Goal: Transaction & Acquisition: Obtain resource

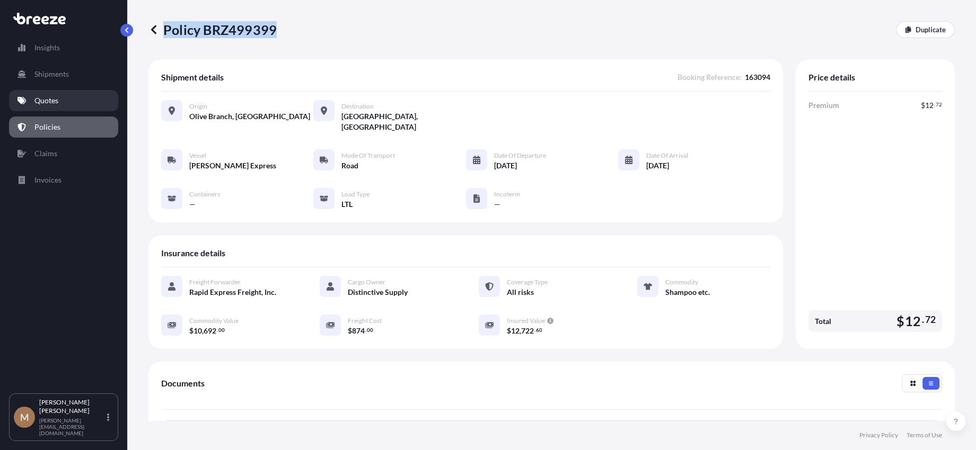
click at [78, 103] on link "Quotes" at bounding box center [63, 100] width 109 height 21
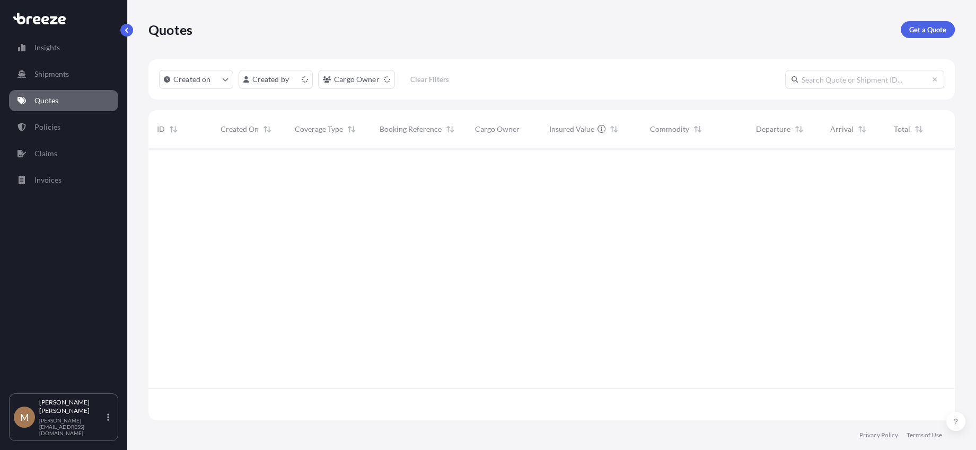
scroll to position [270, 798]
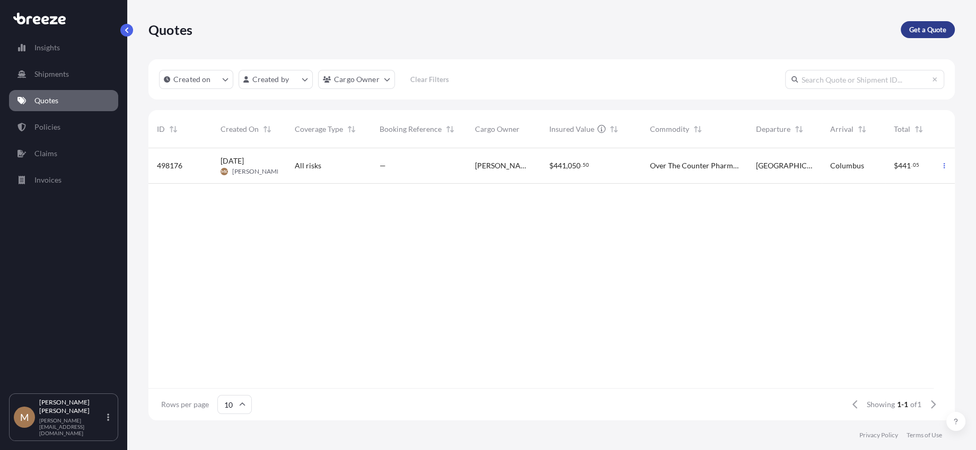
click at [918, 29] on p "Get a Quote" at bounding box center [927, 29] width 37 height 11
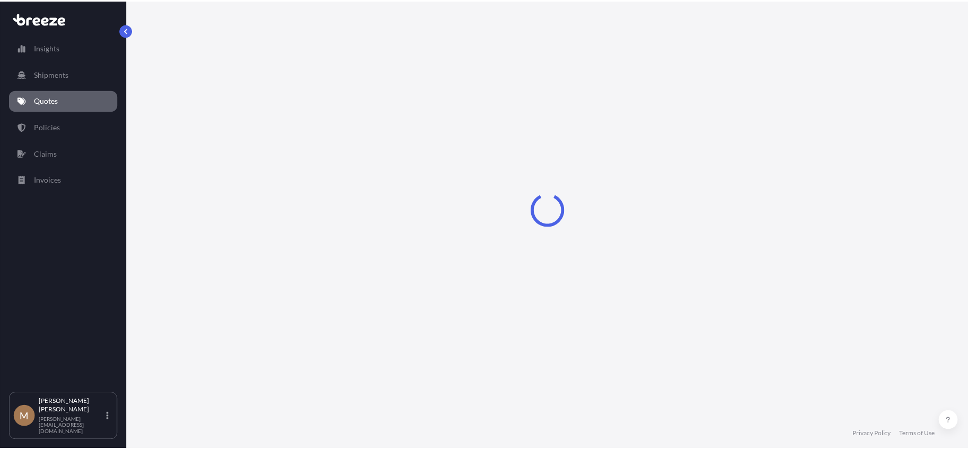
scroll to position [6, 0]
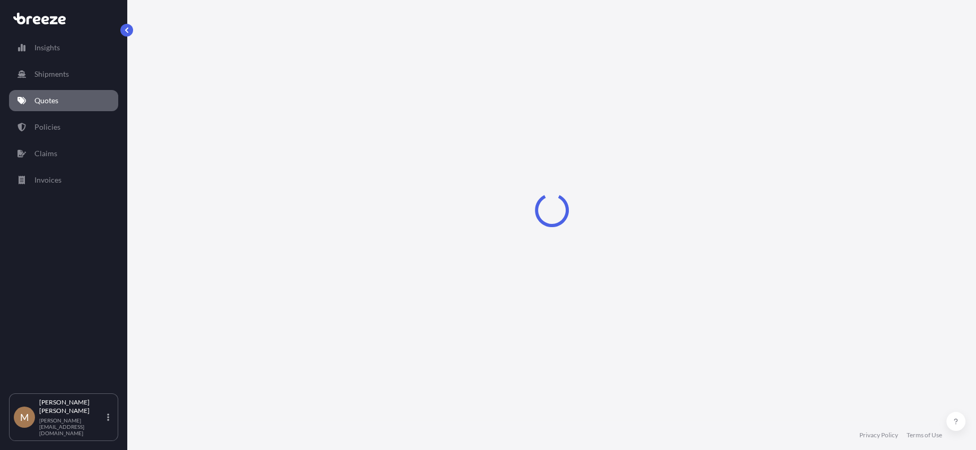
select select "Sea"
select select "1"
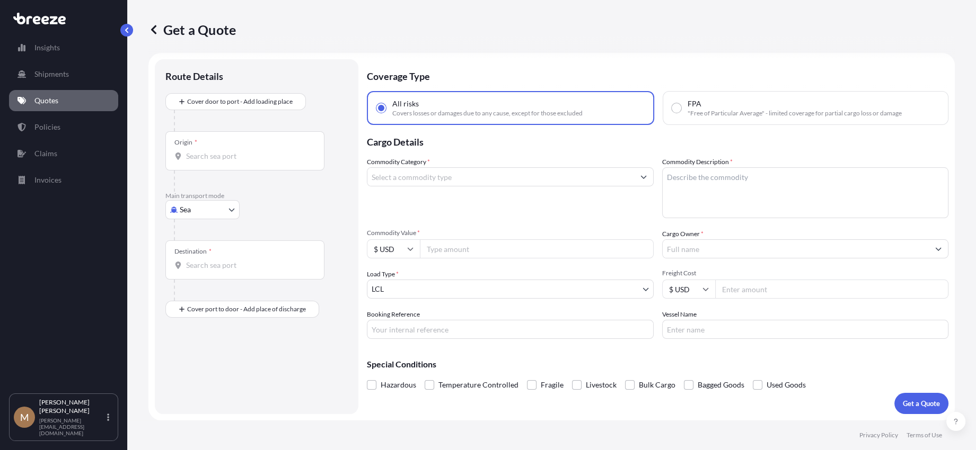
click at [195, 211] on body "Insights Shipments Quotes Policies Claims Invoices M [PERSON_NAME] [PERSON_NAME…" at bounding box center [488, 225] width 976 height 450
click at [194, 274] on span "Road" at bounding box center [193, 275] width 17 height 11
select select "Road"
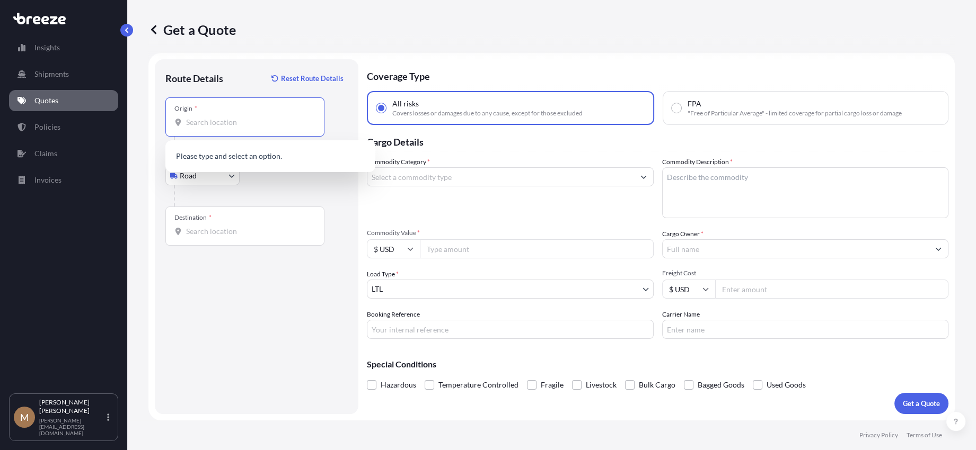
drag, startPoint x: 239, startPoint y: 123, endPoint x: 236, endPoint y: 177, distance: 53.6
click at [236, 127] on input "Origin *" at bounding box center [248, 122] width 125 height 11
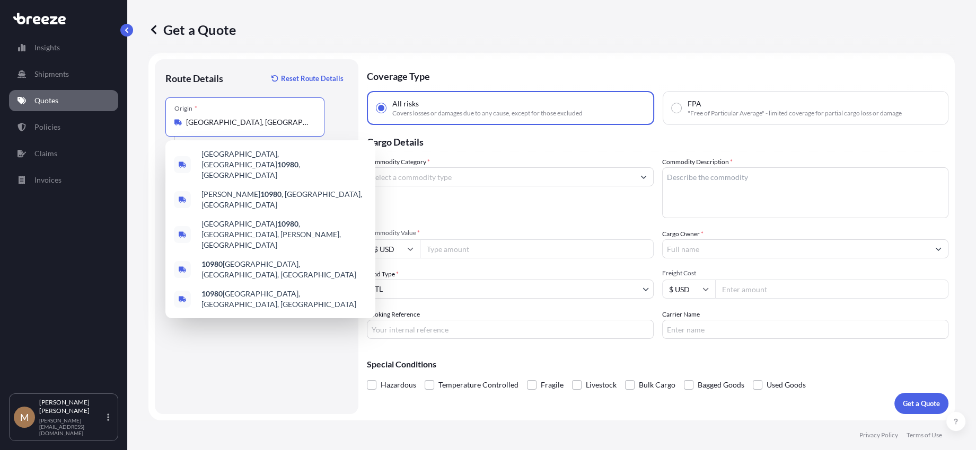
type input "[GEOGRAPHIC_DATA], [GEOGRAPHIC_DATA]"
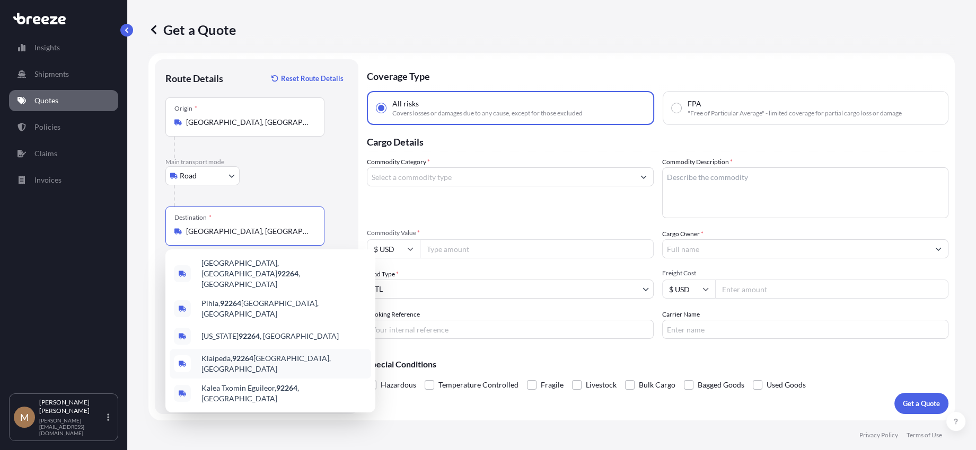
type input "[GEOGRAPHIC_DATA], [GEOGRAPHIC_DATA]"
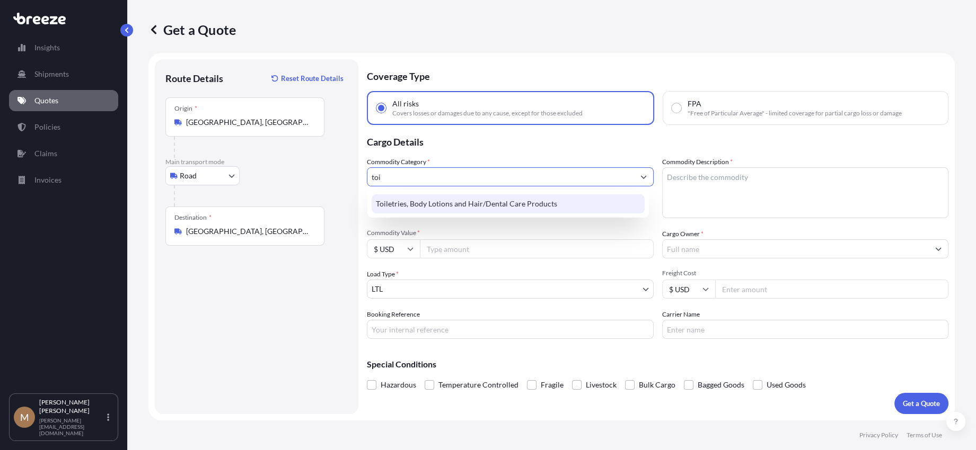
type input "Toiletries, Body Lotions and Hair/Dental Care Products"
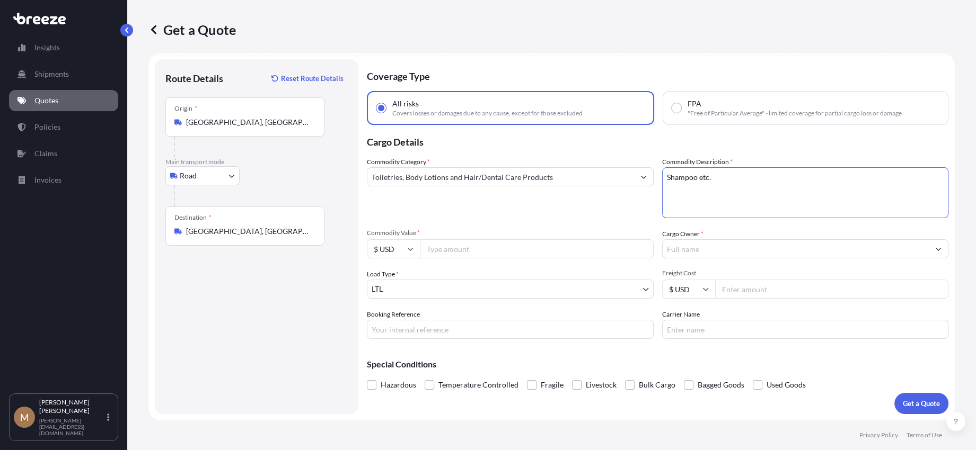
type textarea "Shampoo etc."
type input "315"
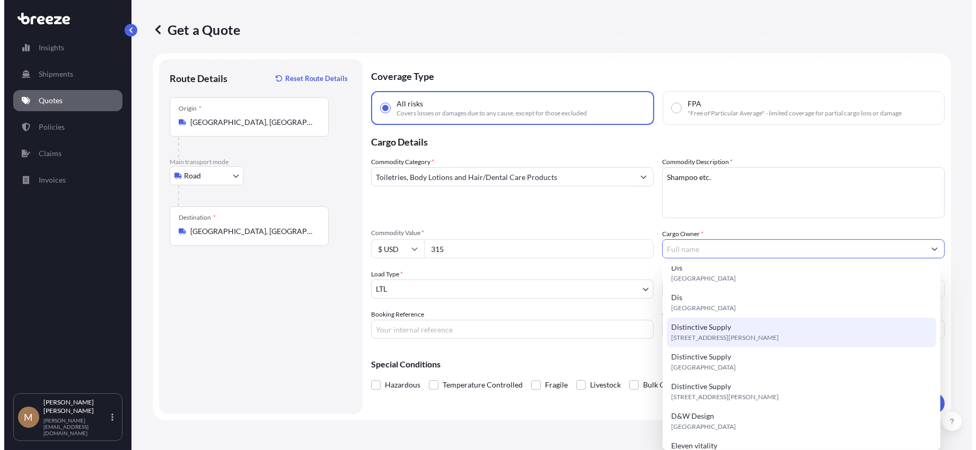
scroll to position [159, 0]
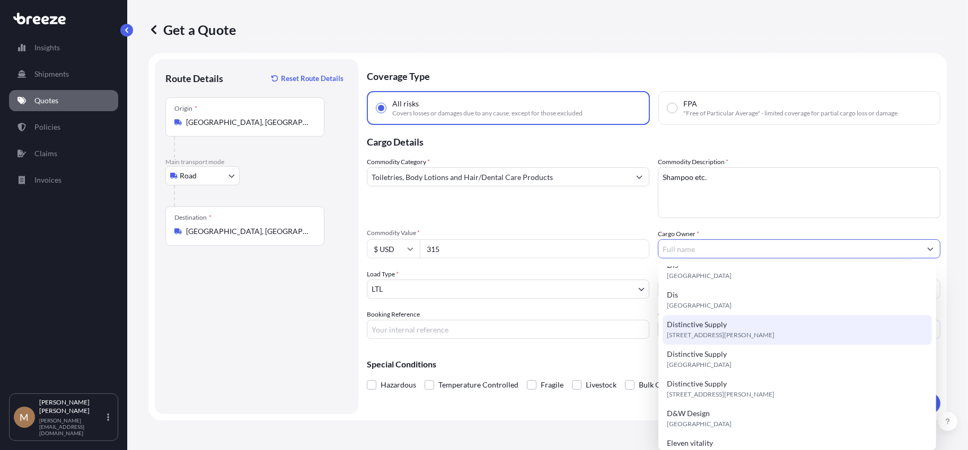
click at [728, 339] on span "[STREET_ADDRESS][PERSON_NAME]" at bounding box center [721, 335] width 108 height 11
type input "Distinctive Supply"
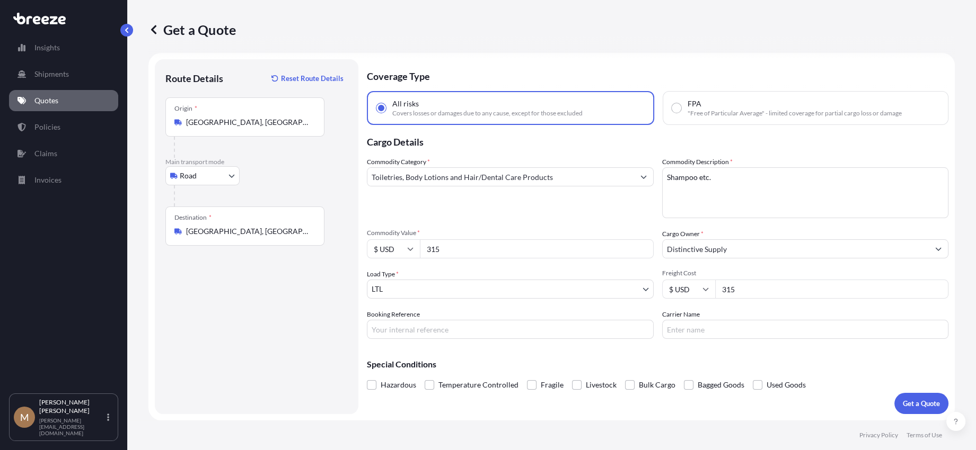
type input "315"
type input "6800"
type input "163122"
type input "EDI Express"
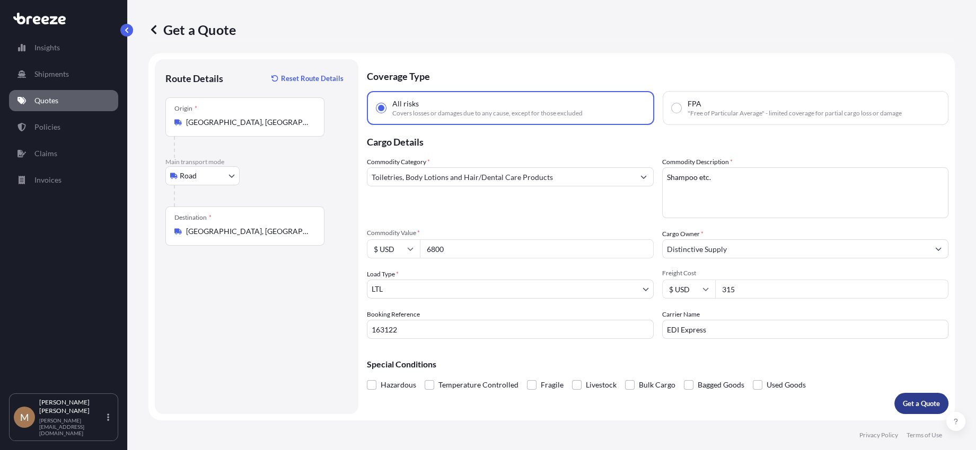
click at [905, 401] on p "Get a Quote" at bounding box center [920, 403] width 37 height 11
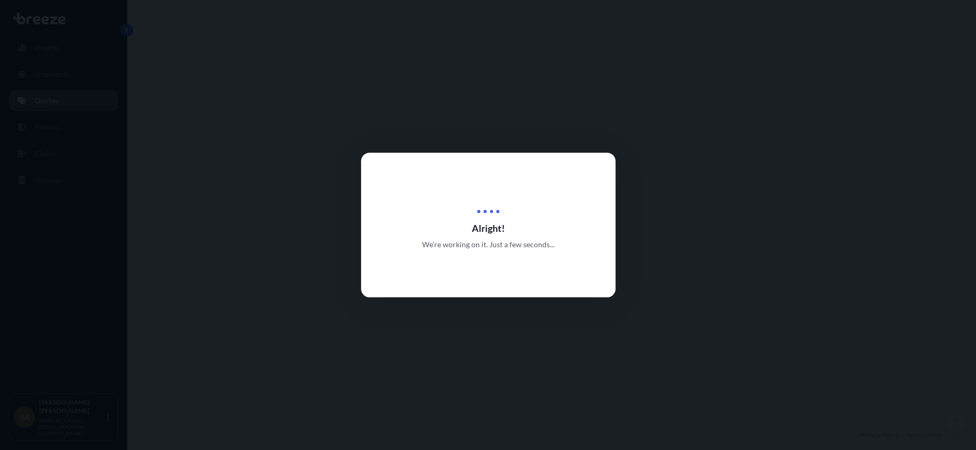
select select "Road"
select select "1"
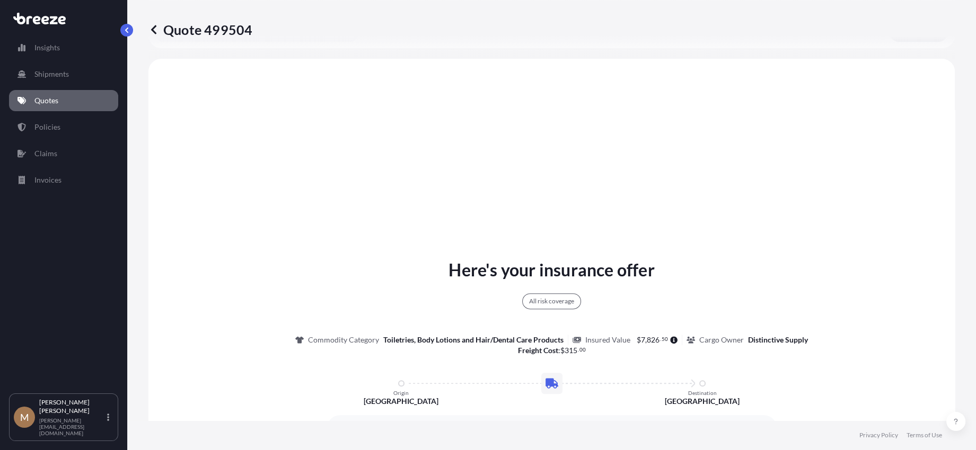
scroll to position [385, 0]
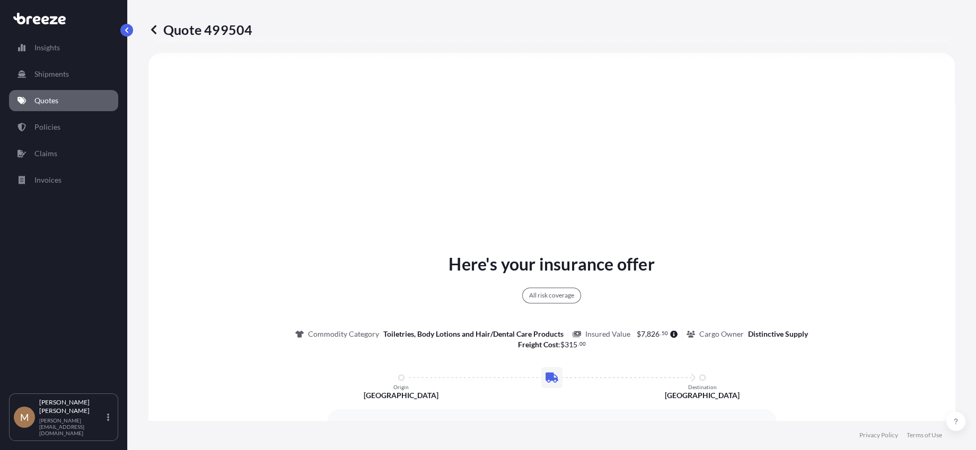
click at [184, 26] on p "Quote 499504" at bounding box center [200, 29] width 104 height 17
drag, startPoint x: 185, startPoint y: 26, endPoint x: 190, endPoint y: 25, distance: 5.4
click at [190, 25] on p "Quote 499504" at bounding box center [200, 29] width 104 height 17
click at [189, 25] on p "Quote 499504" at bounding box center [200, 29] width 104 height 17
drag, startPoint x: 189, startPoint y: 25, endPoint x: 273, endPoint y: 47, distance: 87.0
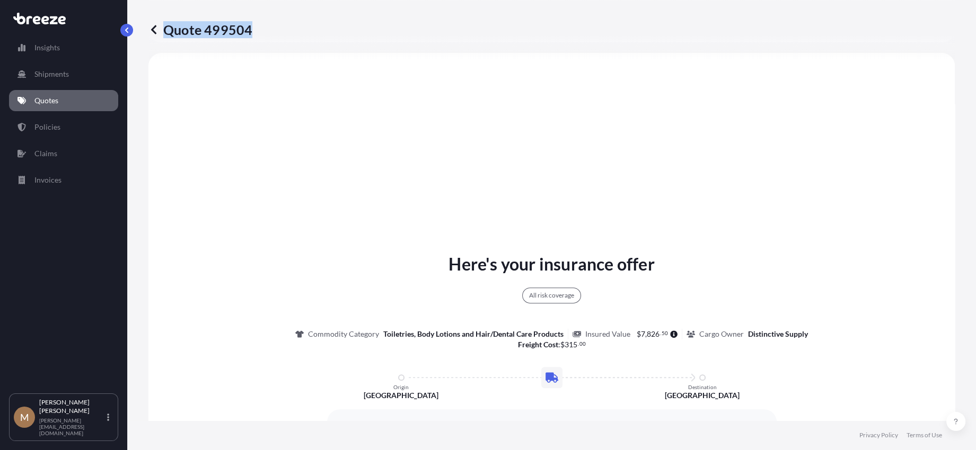
click at [209, 25] on p "Quote 499504" at bounding box center [200, 29] width 104 height 17
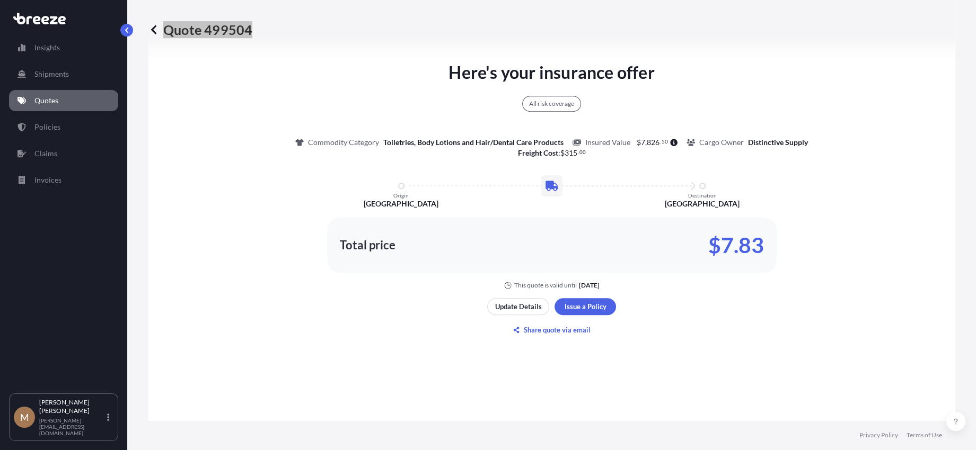
scroll to position [739, 0]
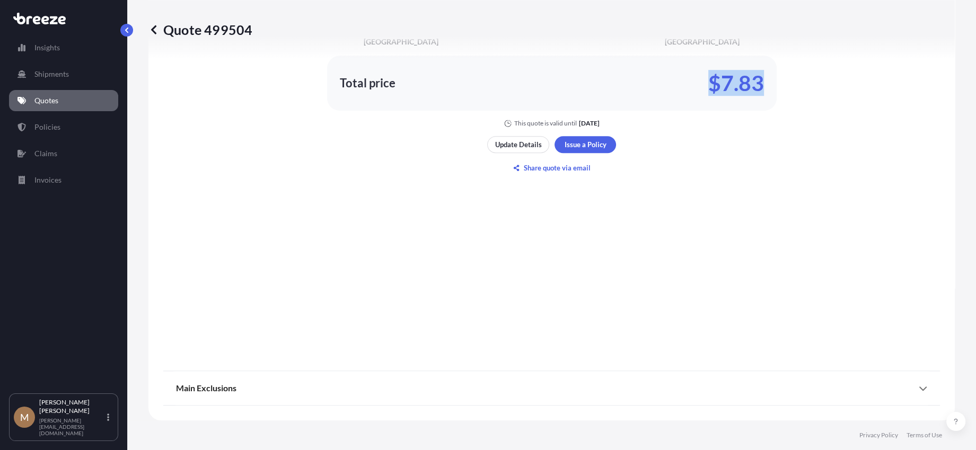
drag, startPoint x: 706, startPoint y: 83, endPoint x: 755, endPoint y: 77, distance: 49.6
click at [755, 77] on p "$7.83" at bounding box center [736, 83] width 56 height 17
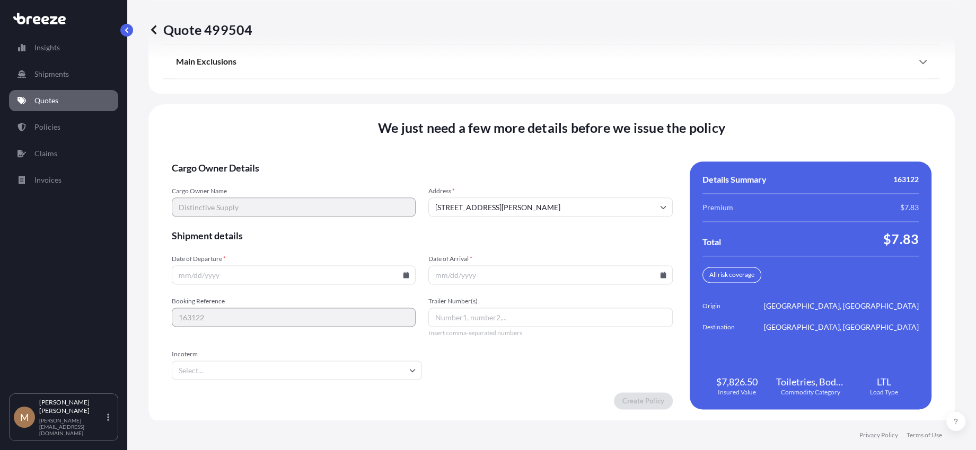
scroll to position [1400, 0]
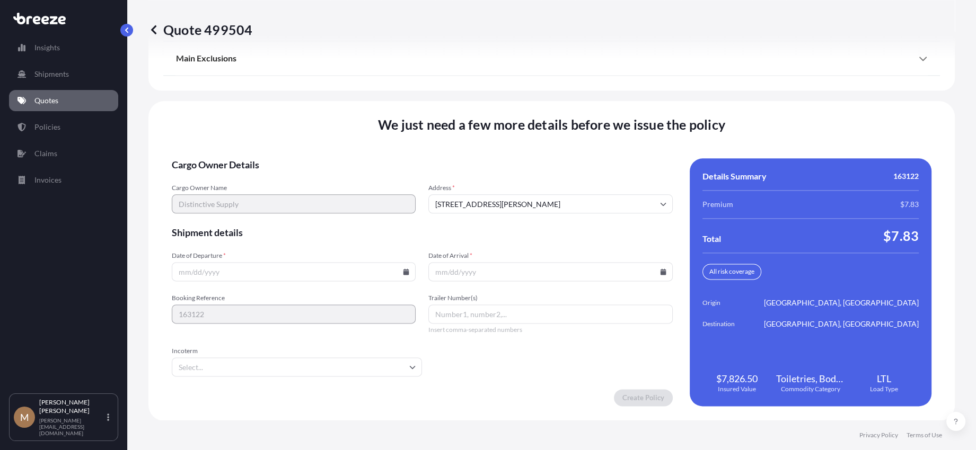
click at [403, 270] on icon at bounding box center [406, 272] width 6 height 6
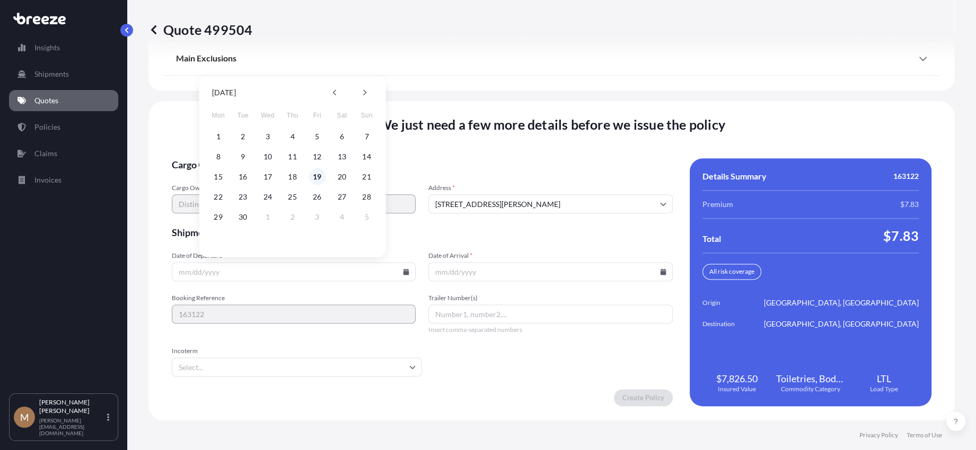
click at [317, 175] on button "19" at bounding box center [316, 177] width 17 height 17
type input "[DATE]"
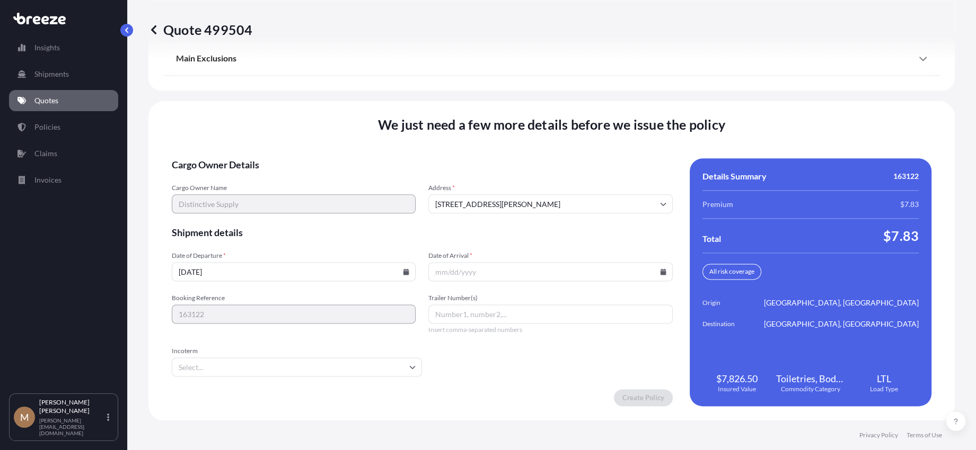
click at [660, 273] on icon at bounding box center [663, 272] width 6 height 6
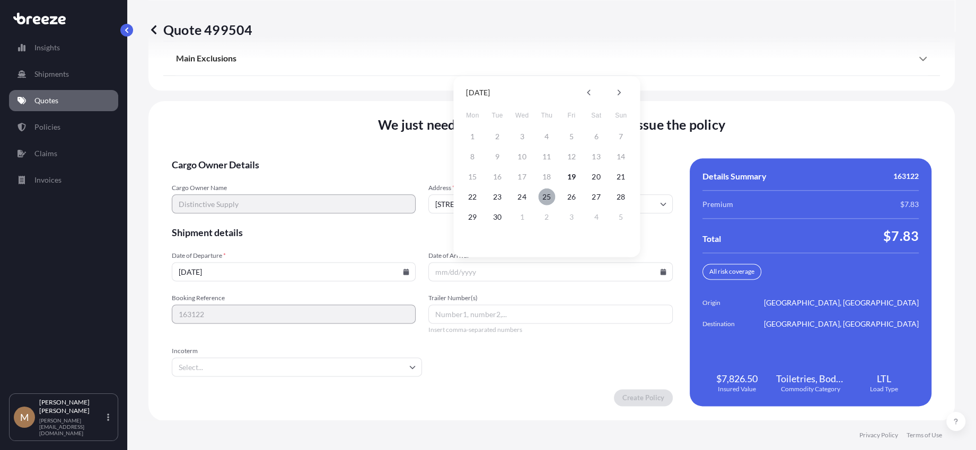
click at [547, 196] on button "25" at bounding box center [546, 197] width 17 height 17
type input "[DATE]"
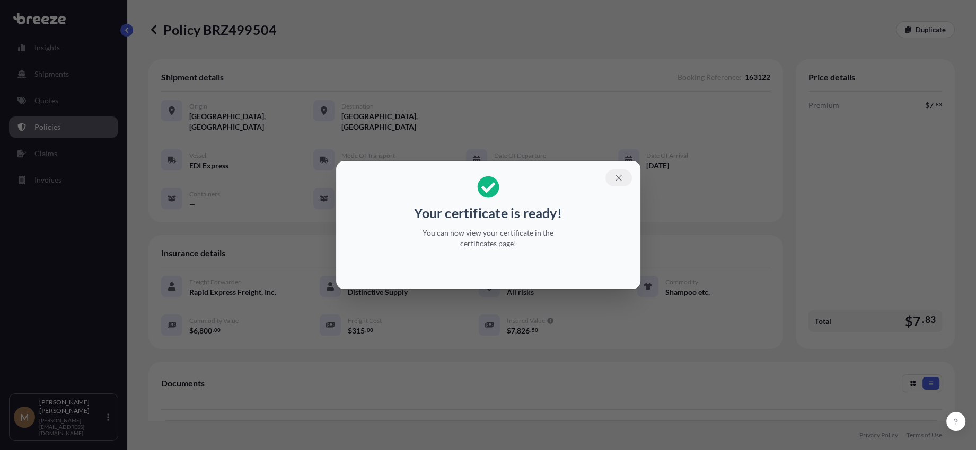
click at [618, 178] on icon "button" at bounding box center [618, 178] width 6 height 6
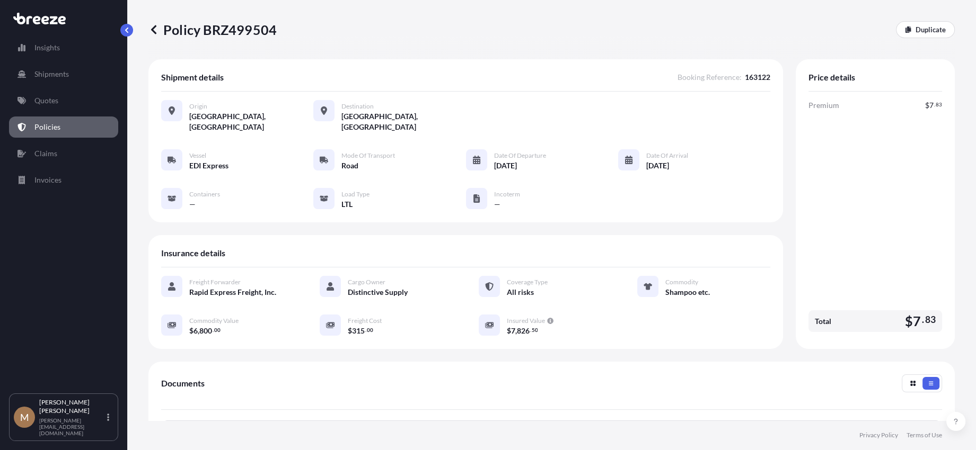
click at [175, 28] on p "Policy BRZ499504" at bounding box center [212, 29] width 128 height 17
drag, startPoint x: 175, startPoint y: 28, endPoint x: 225, endPoint y: 27, distance: 50.3
click at [225, 27] on p "Policy BRZ499504" at bounding box center [212, 29] width 128 height 17
copy p "Policy BRZ499504"
